Goal: Navigation & Orientation: Find specific page/section

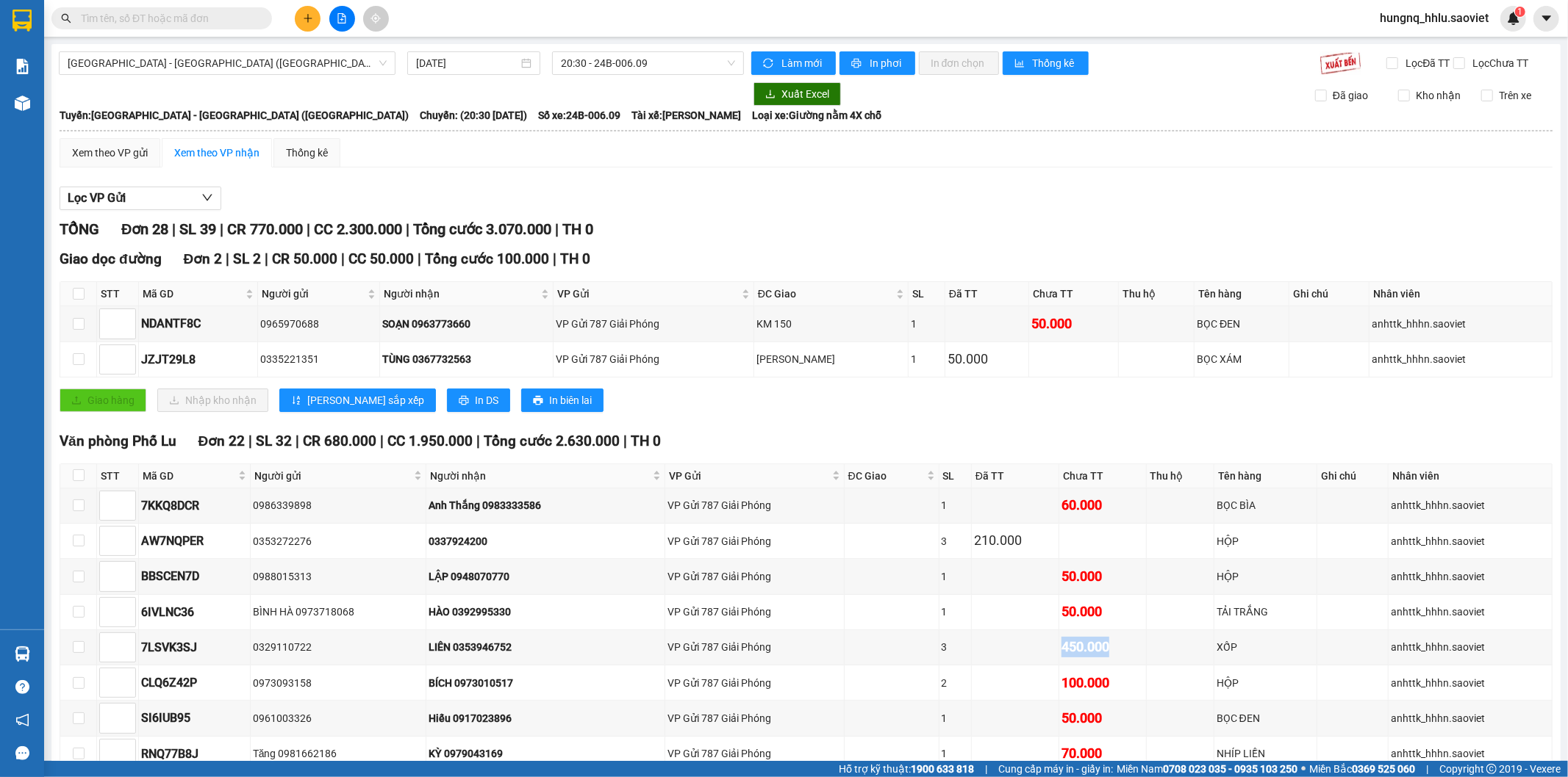
scroll to position [721, 0]
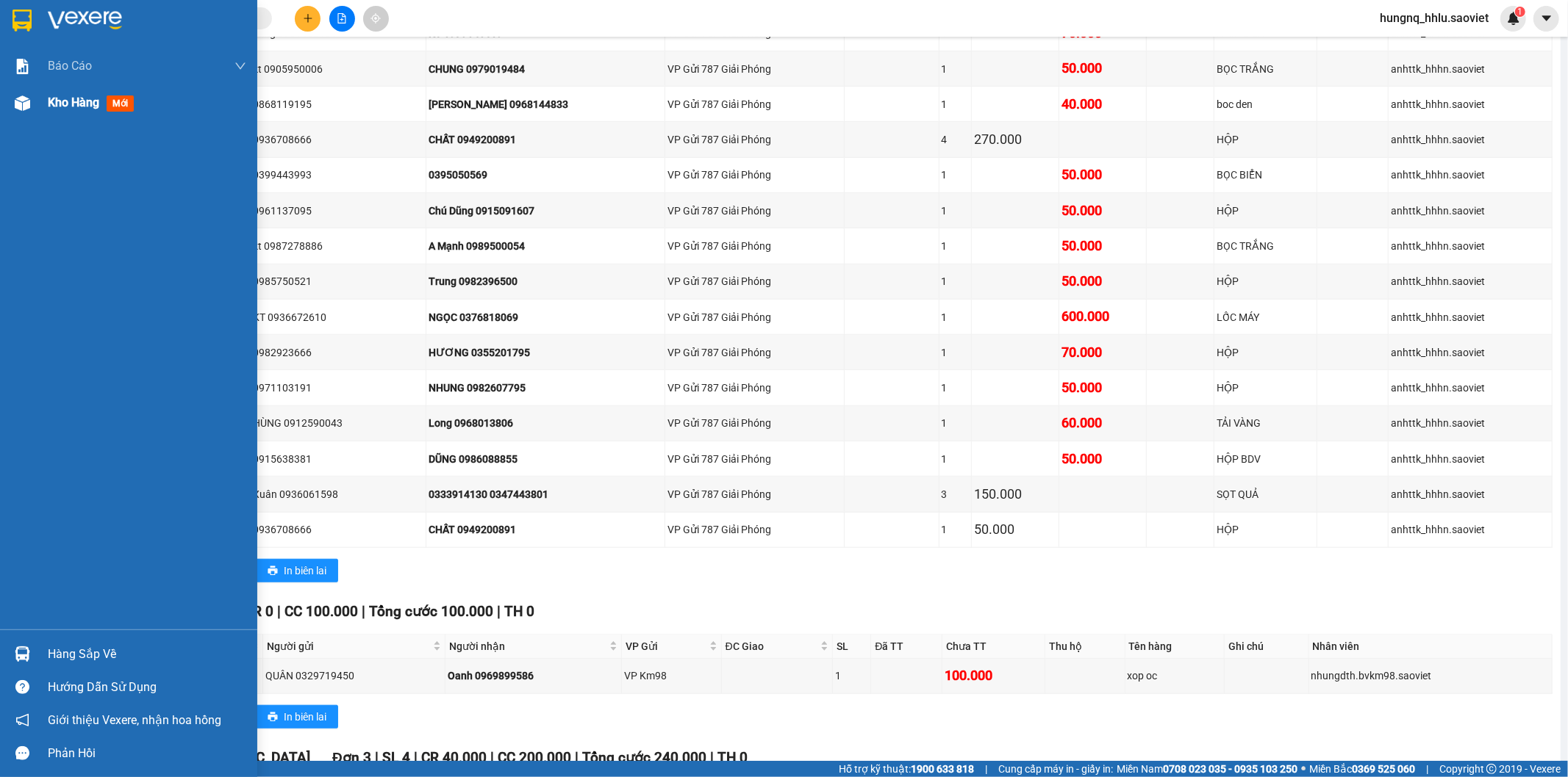
click at [84, 109] on span "Kho hàng" at bounding box center [73, 102] width 52 height 14
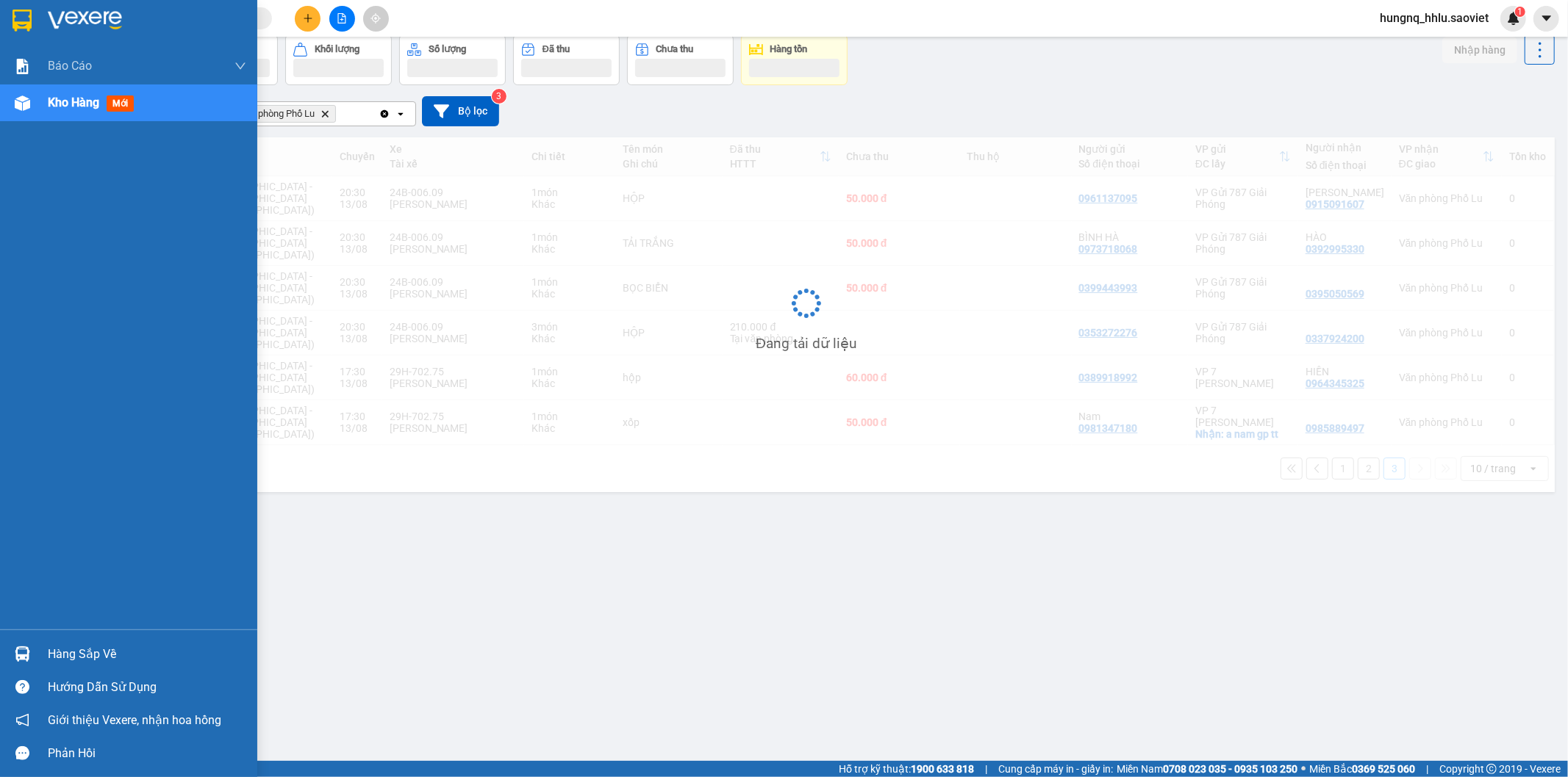
scroll to position [67, 0]
click at [89, 109] on span "Kho hàng" at bounding box center [73, 102] width 52 height 14
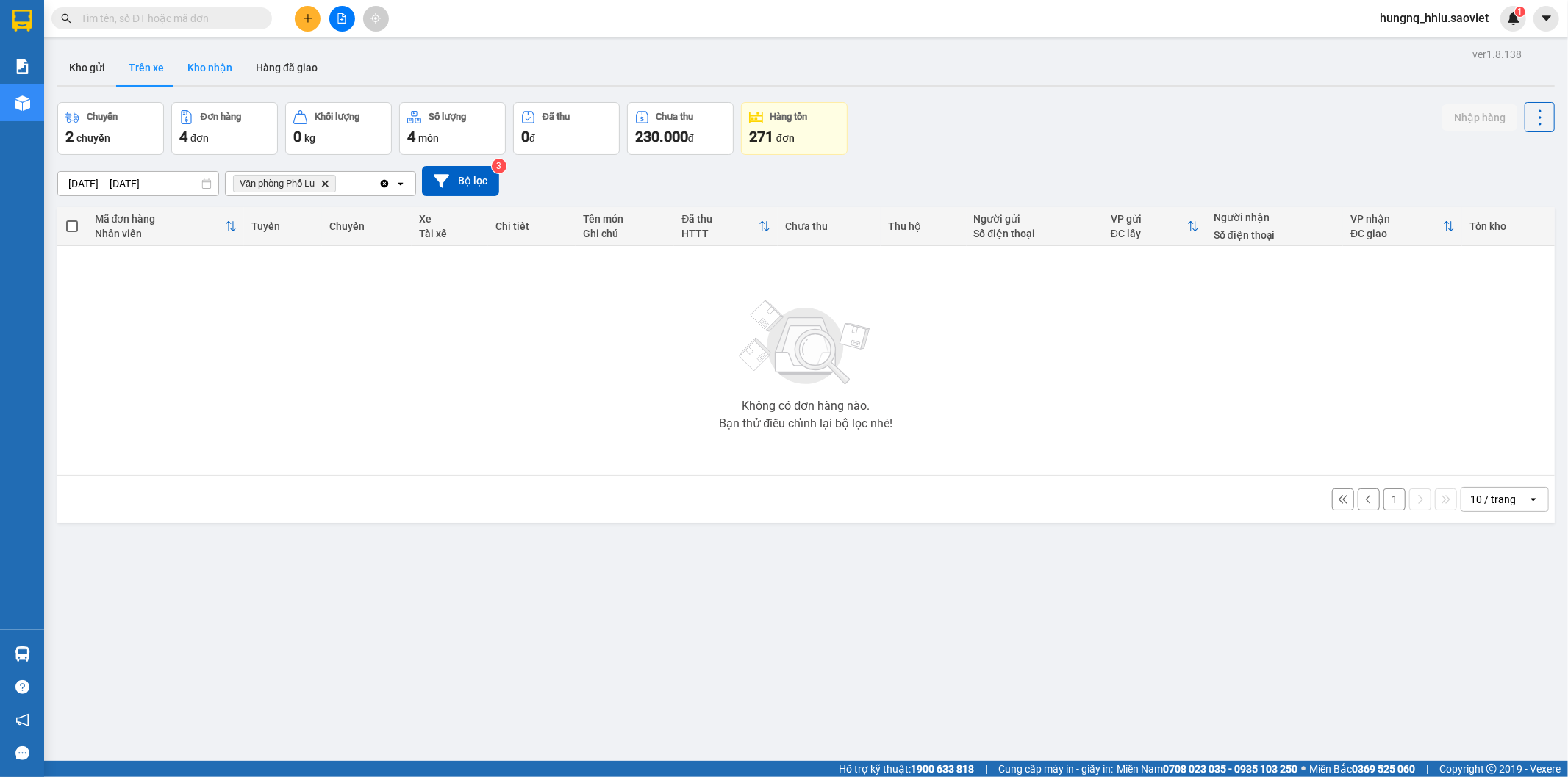
click at [184, 75] on button "Kho nhận" at bounding box center [210, 67] width 68 height 35
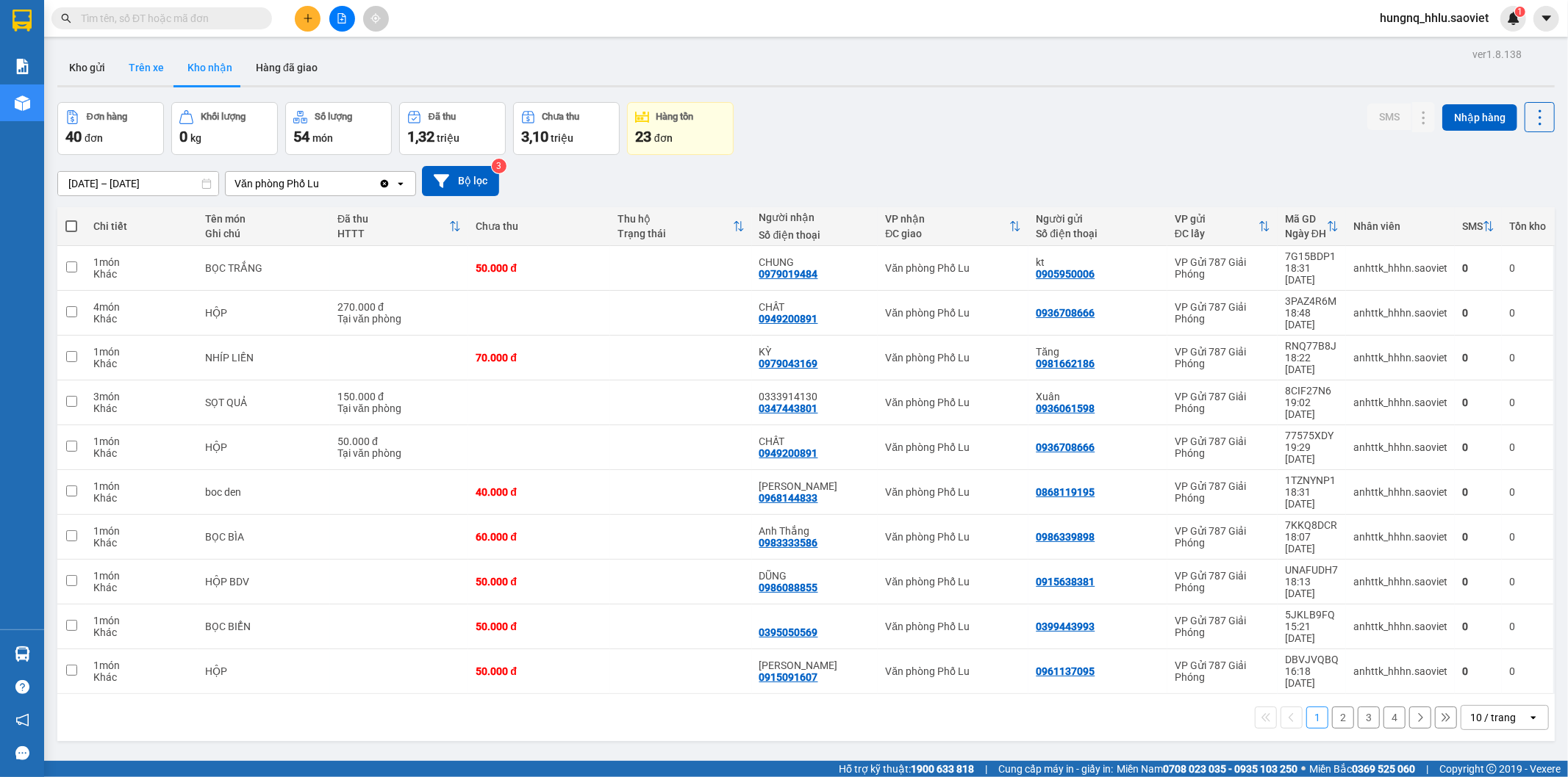
click at [137, 70] on button "Trên xe" at bounding box center [146, 67] width 59 height 35
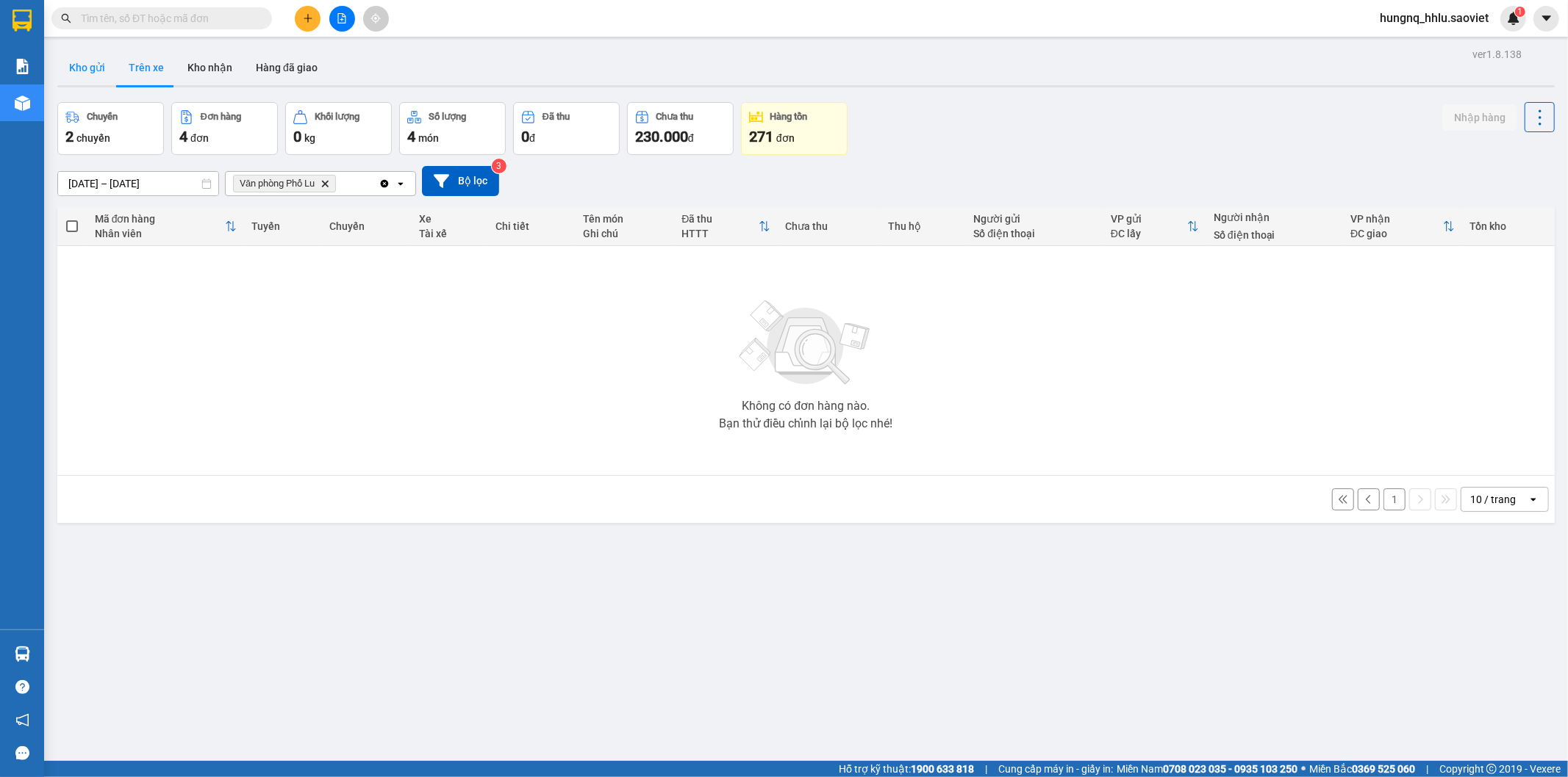
click at [92, 69] on button "Kho gửi" at bounding box center [87, 67] width 59 height 35
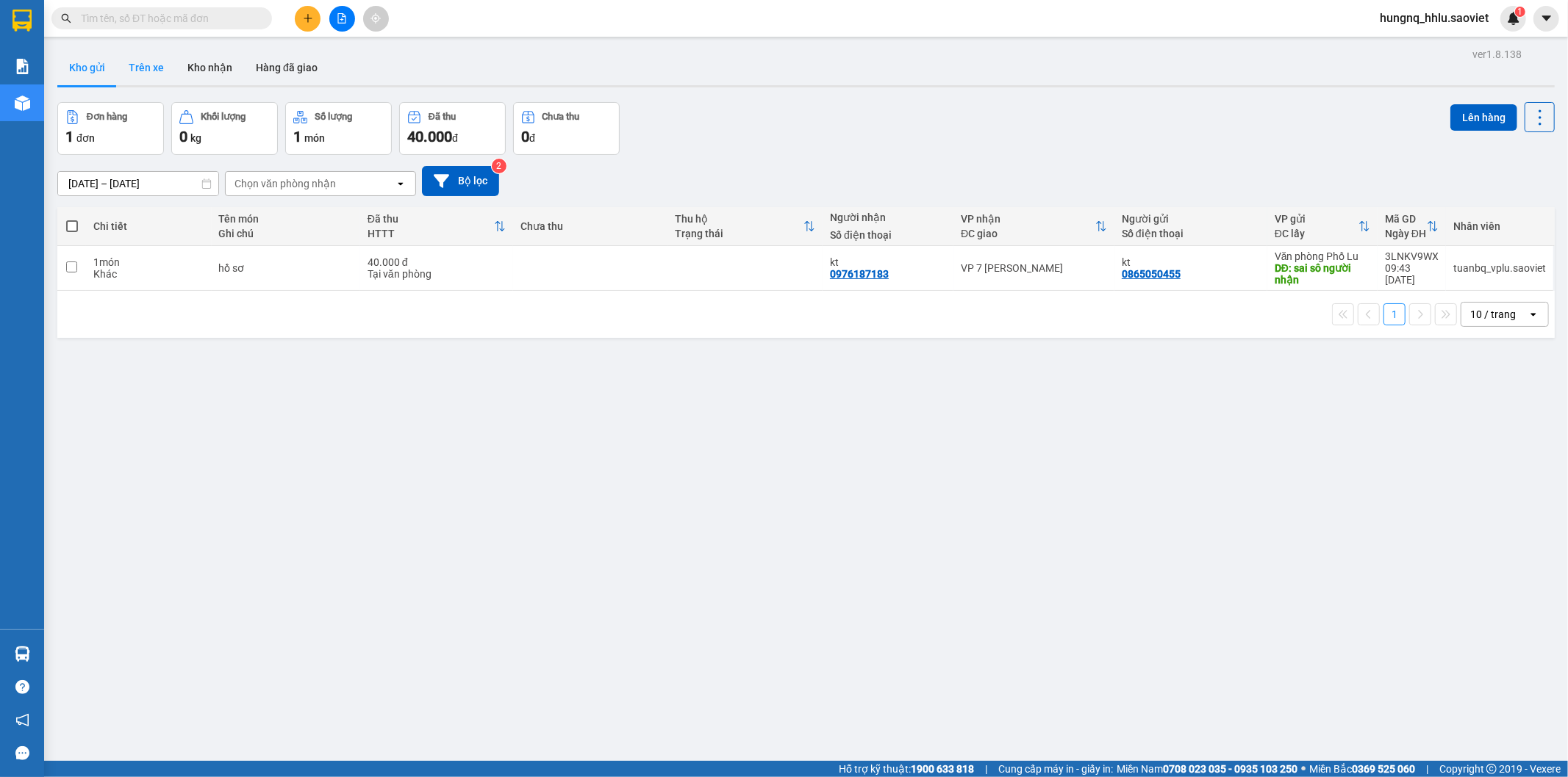
click at [159, 67] on button "Trên xe" at bounding box center [146, 67] width 59 height 35
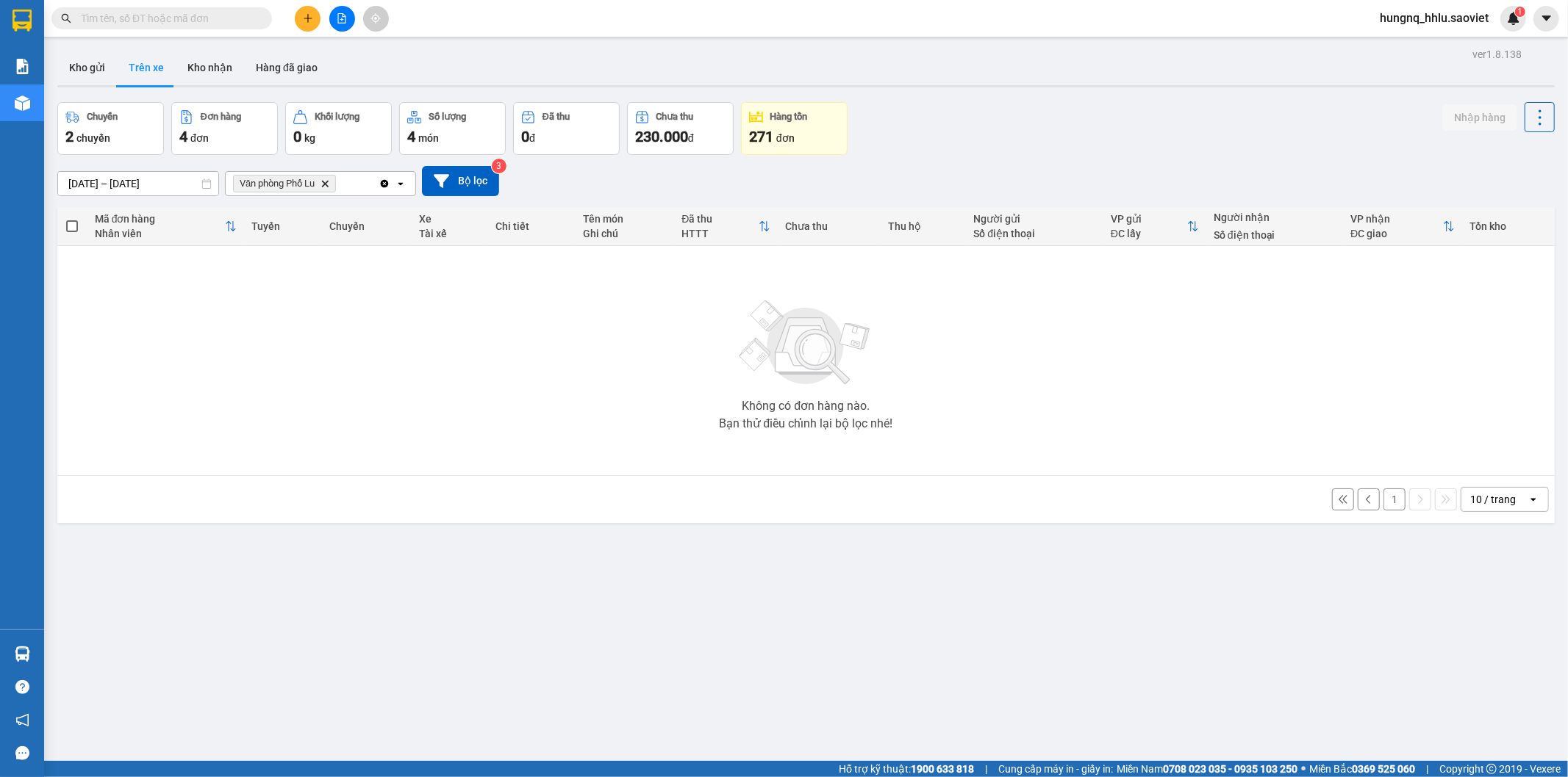
click at [1384, 503] on button "1" at bounding box center [1395, 500] width 22 height 22
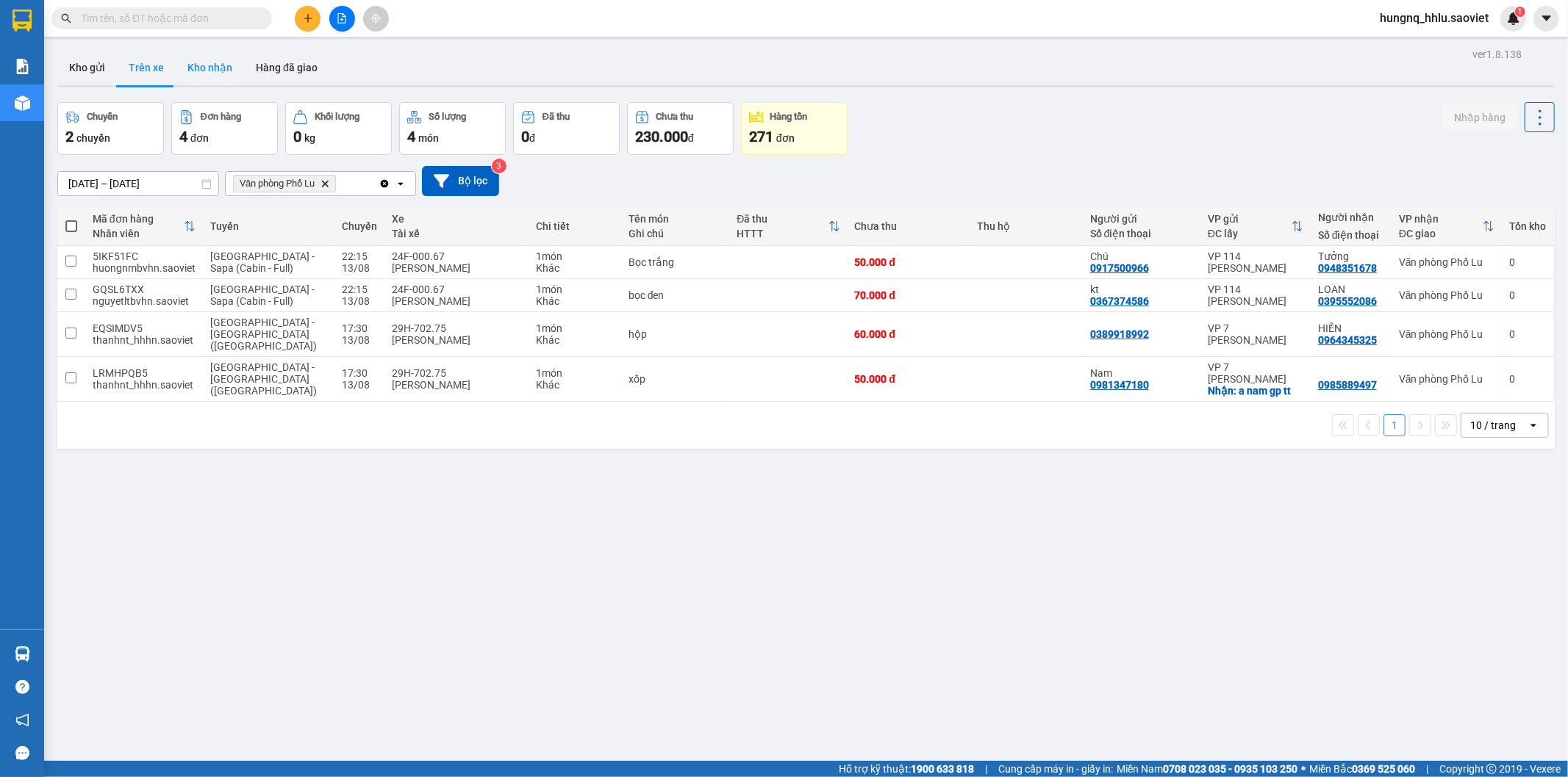
click at [189, 69] on button "Kho nhận" at bounding box center [210, 67] width 68 height 35
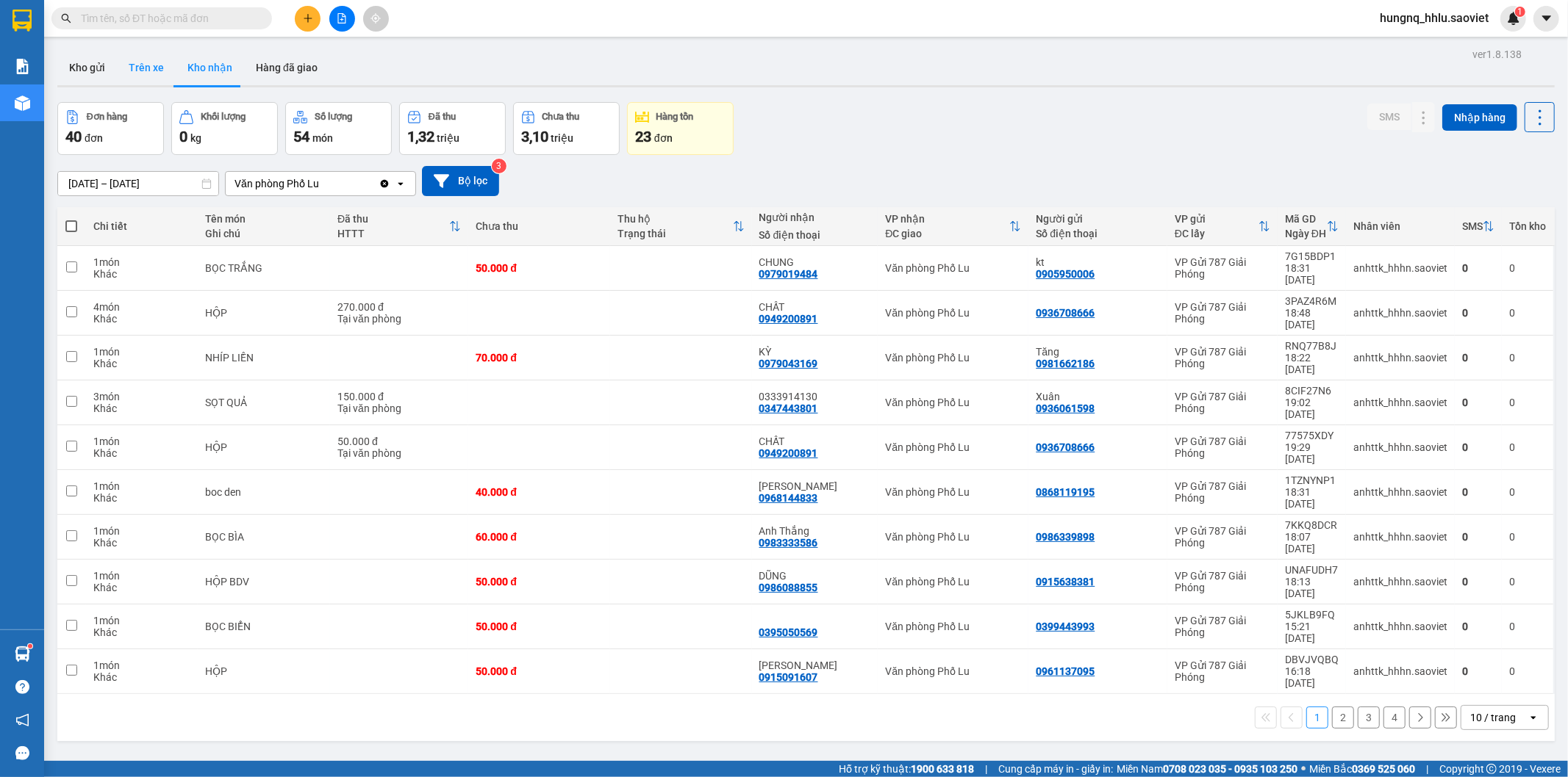
click at [172, 70] on button "Trên xe" at bounding box center [146, 67] width 59 height 35
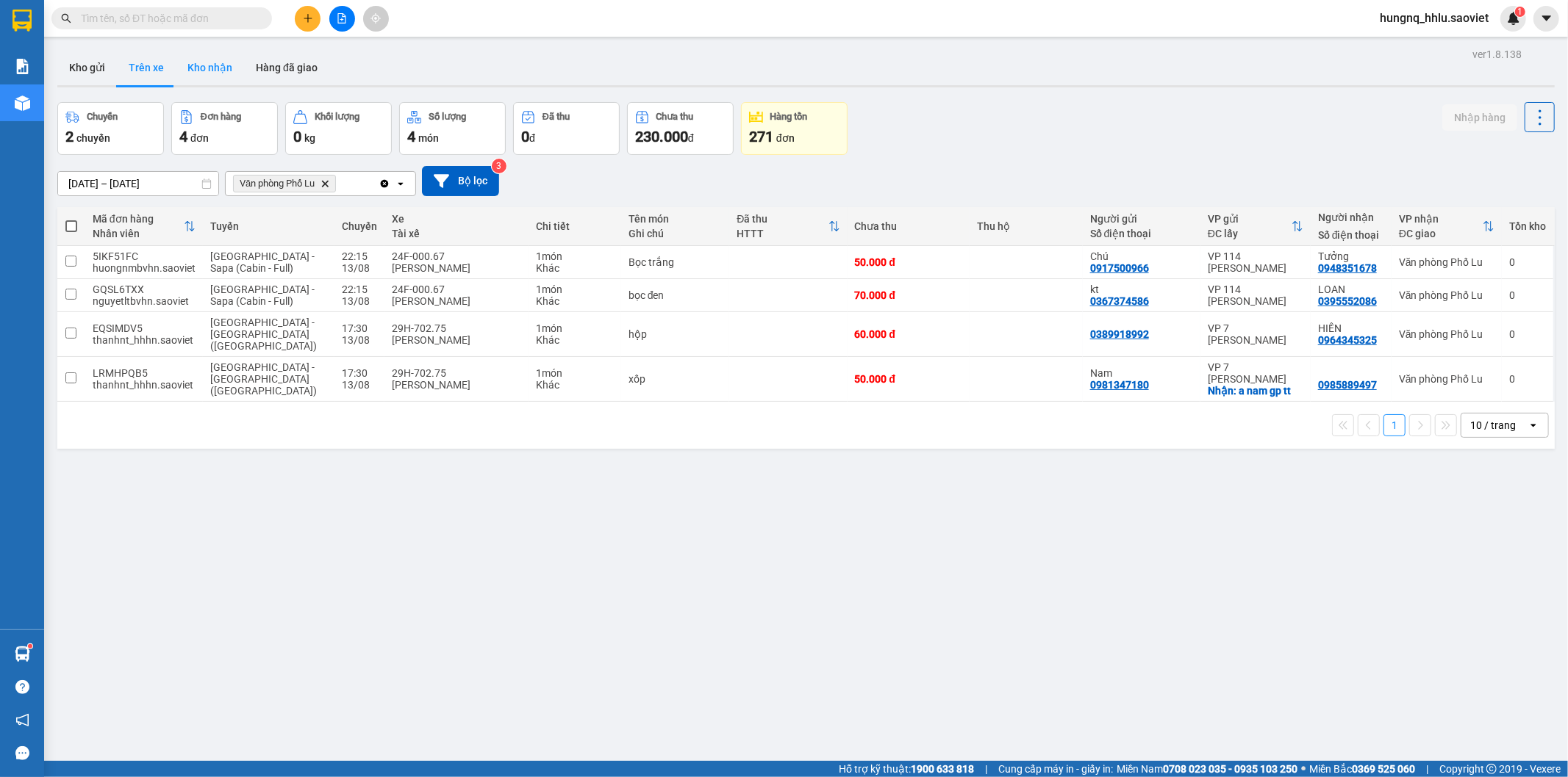
drag, startPoint x: 216, startPoint y: 65, endPoint x: 199, endPoint y: 72, distance: 18.4
click at [216, 64] on button "Kho nhận" at bounding box center [210, 67] width 68 height 35
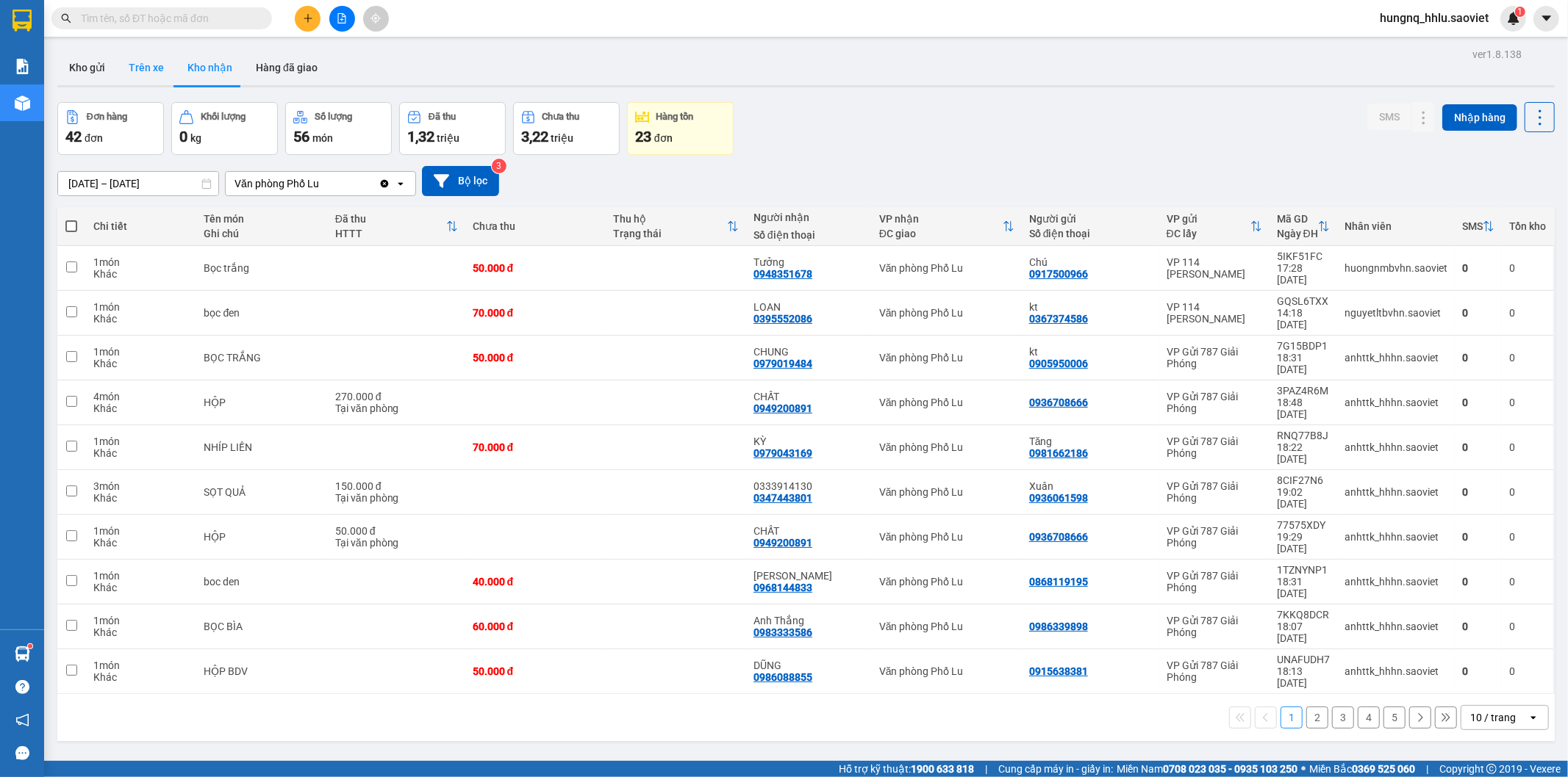
click at [158, 67] on button "Trên xe" at bounding box center [146, 67] width 59 height 35
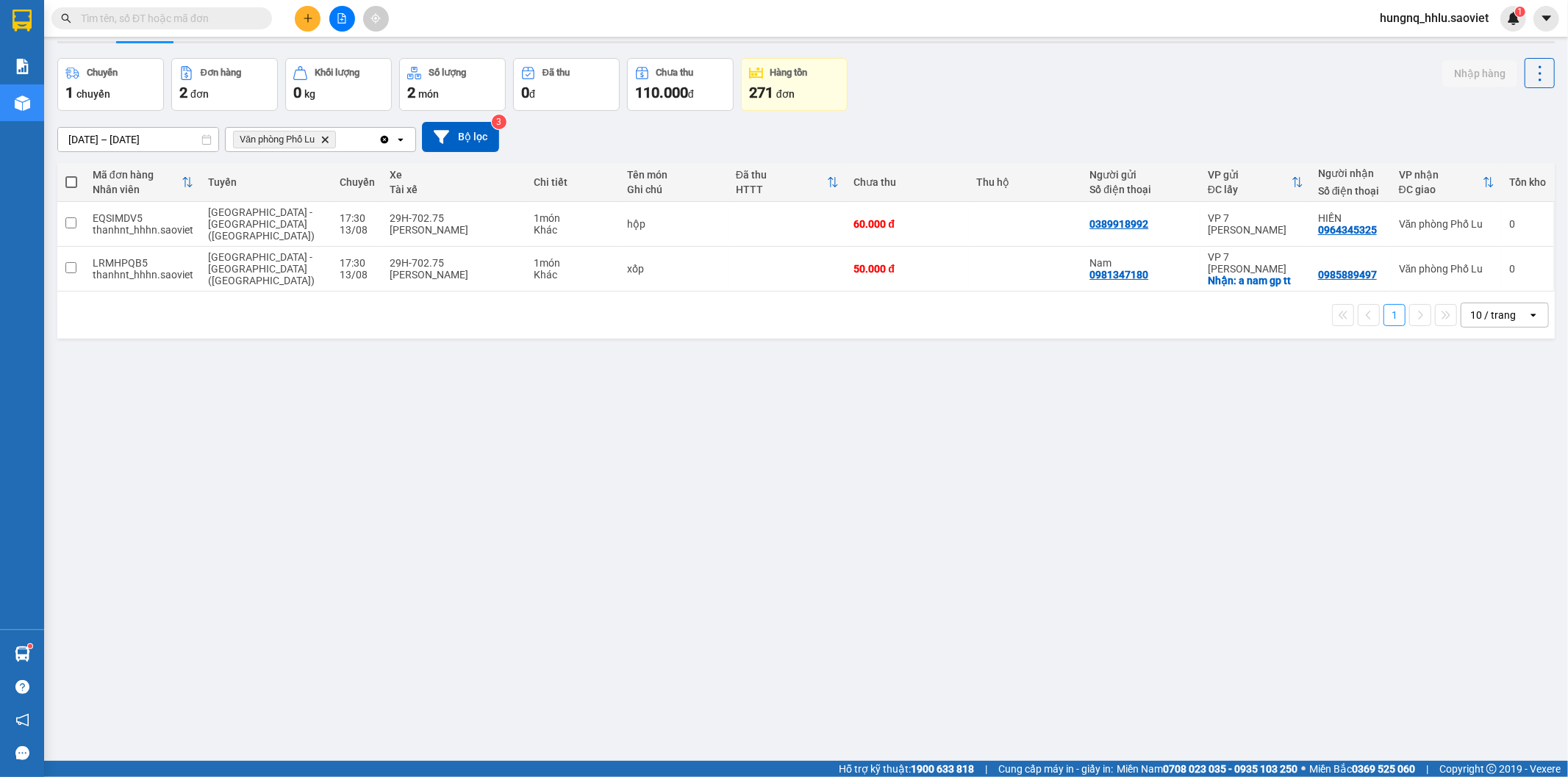
scroll to position [67, 0]
